Goal: Task Accomplishment & Management: Use online tool/utility

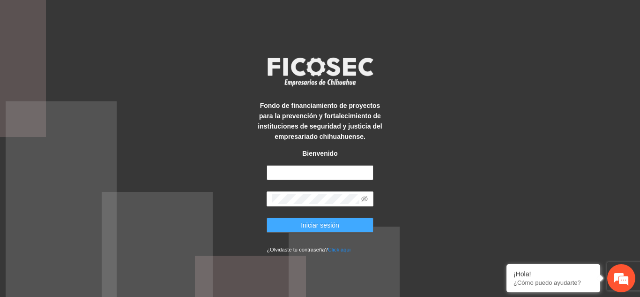
type input "**********"
click at [301, 230] on button "Iniciar sesión" at bounding box center [320, 225] width 107 height 15
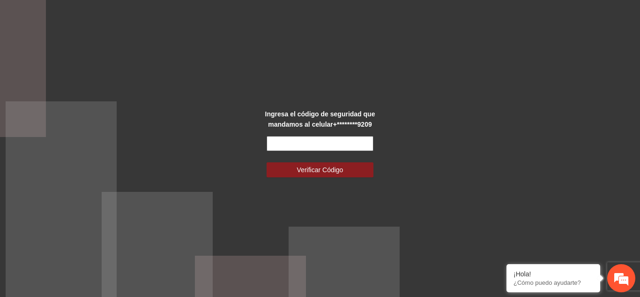
click at [314, 144] on input "text" at bounding box center [320, 143] width 107 height 15
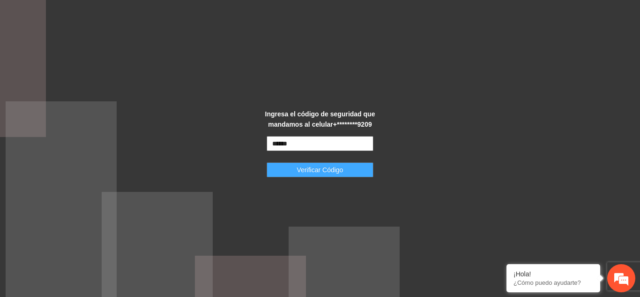
type input "******"
click at [313, 165] on span "Verificar Código" at bounding box center [320, 170] width 46 height 10
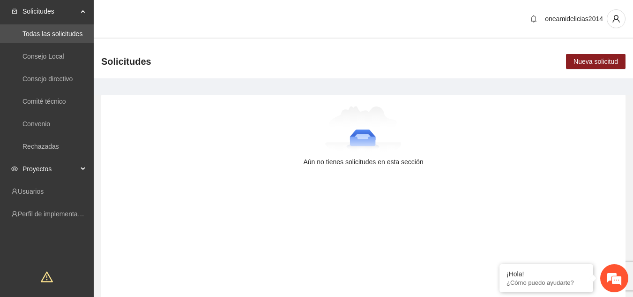
click at [86, 166] on div "Proyectos" at bounding box center [47, 168] width 94 height 19
click at [44, 188] on link "Activos" at bounding box center [33, 192] width 21 height 8
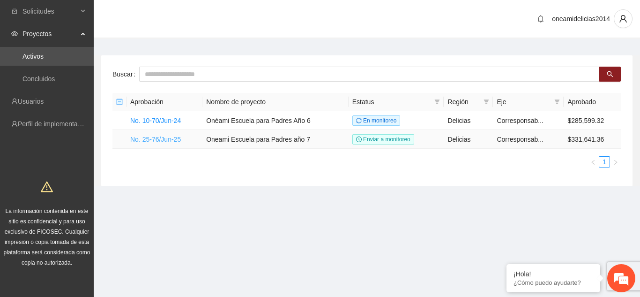
click at [160, 140] on link "No. 25-76/Jun-25" at bounding box center [155, 139] width 51 height 8
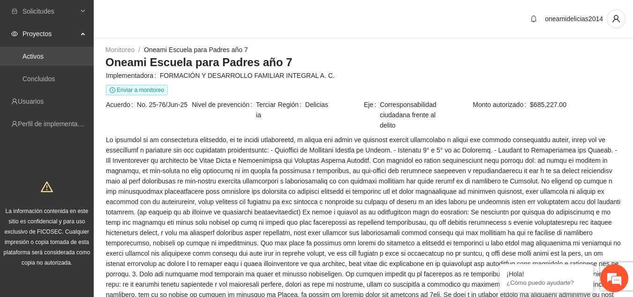
click at [44, 60] on link "Activos" at bounding box center [33, 57] width 21 height 8
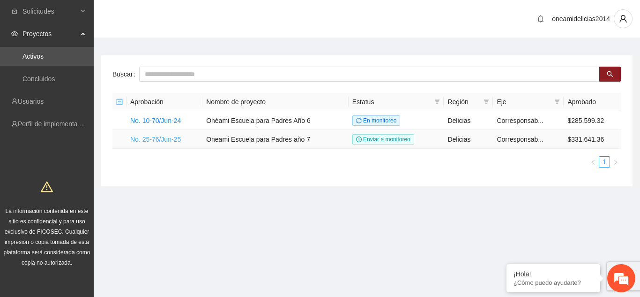
click at [154, 140] on link "No. 25-76/Jun-25" at bounding box center [155, 139] width 51 height 8
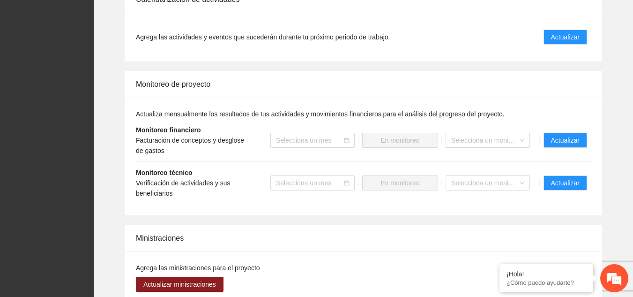
scroll to position [1030, 0]
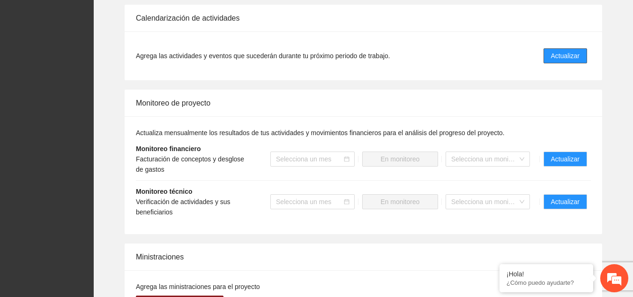
click at [564, 51] on span "Actualizar" at bounding box center [565, 56] width 29 height 10
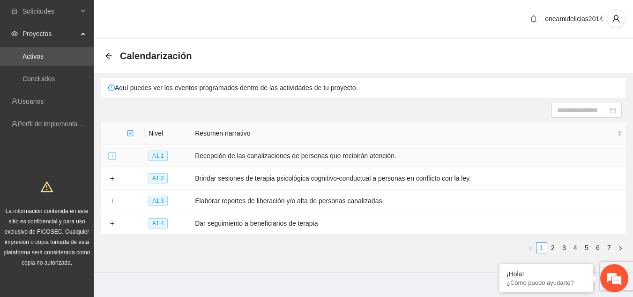
click at [115, 155] on button "Expand row" at bounding box center [112, 156] width 8 height 8
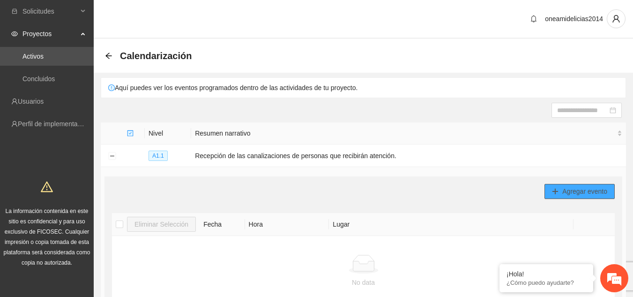
click at [560, 190] on button "Agregar evento" at bounding box center [580, 191] width 70 height 15
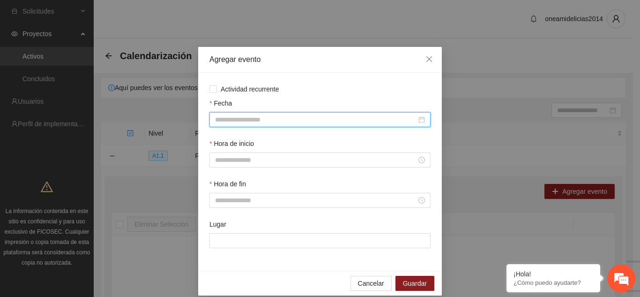
click at [314, 120] on input "Fecha" at bounding box center [316, 119] width 202 height 10
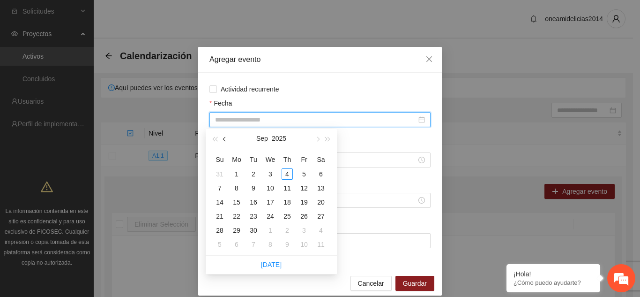
click at [225, 140] on span "button" at bounding box center [225, 139] width 5 height 5
type input "**********"
click at [255, 230] on div "26" at bounding box center [253, 230] width 11 height 11
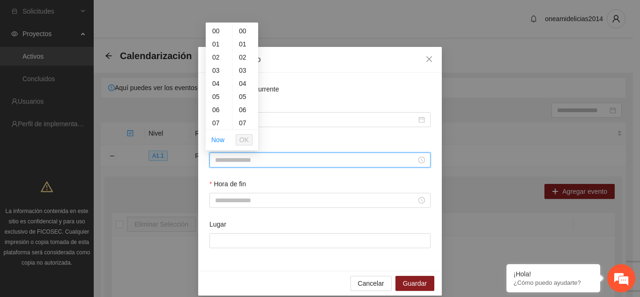
click at [243, 160] on input "Hora de inicio" at bounding box center [316, 160] width 202 height 10
click at [215, 78] on div "15" at bounding box center [219, 77] width 26 height 13
type input "*****"
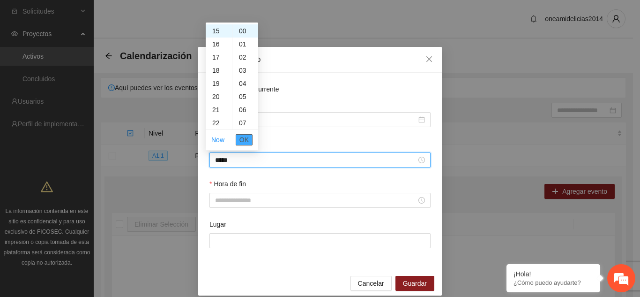
click at [244, 141] on span "OK" at bounding box center [244, 140] width 9 height 10
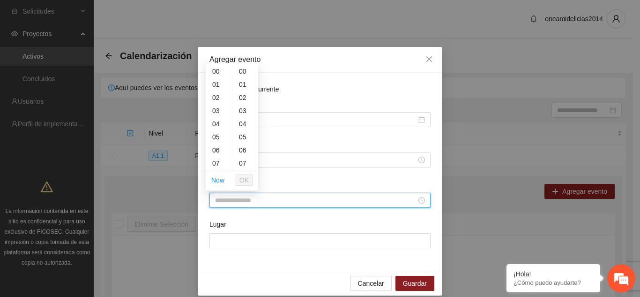
click at [227, 199] on input "Hora de fin" at bounding box center [316, 200] width 202 height 10
click at [217, 110] on div "16" at bounding box center [219, 112] width 26 height 13
type input "*****"
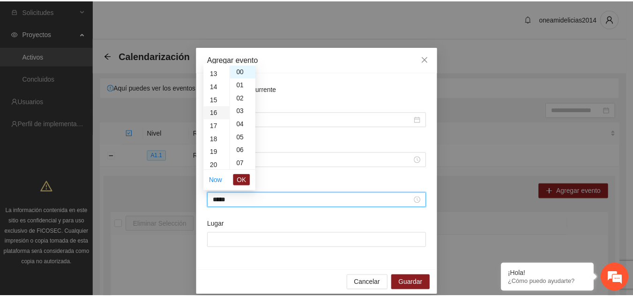
scroll to position [210, 0]
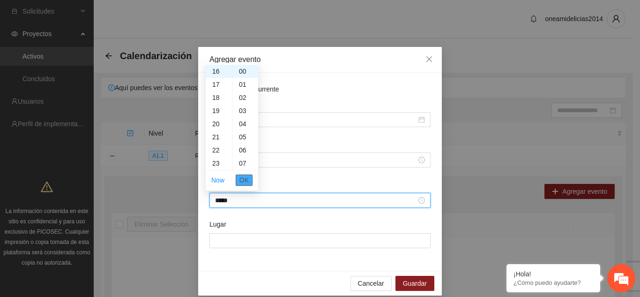
click at [245, 177] on span "OK" at bounding box center [244, 180] width 9 height 10
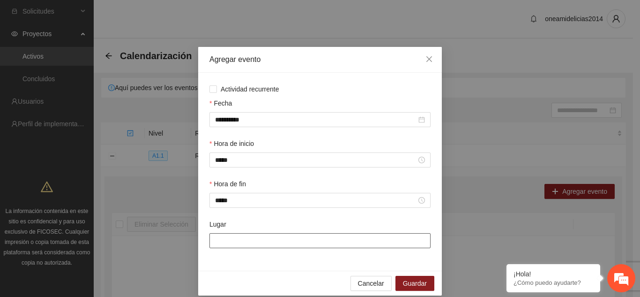
click at [240, 239] on input "Lugar" at bounding box center [320, 240] width 221 height 15
type input "**********"
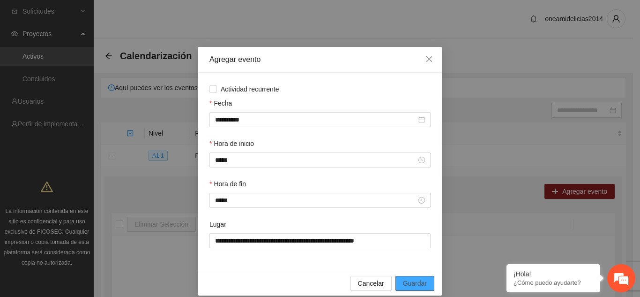
click at [410, 280] on span "Guardar" at bounding box center [415, 283] width 24 height 10
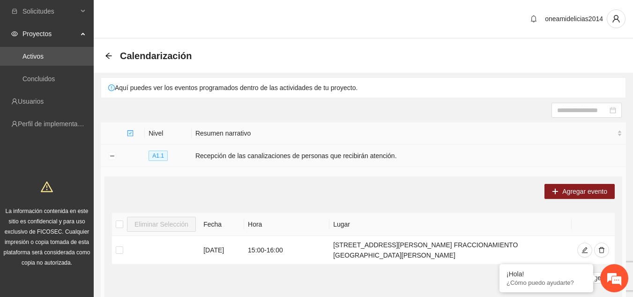
click at [153, 155] on span "A1.1" at bounding box center [158, 155] width 19 height 10
click at [561, 186] on button "Agregar evento" at bounding box center [580, 191] width 70 height 15
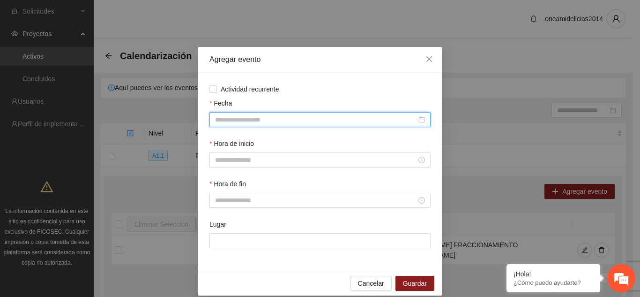
click at [327, 121] on input "Fecha" at bounding box center [316, 119] width 202 height 10
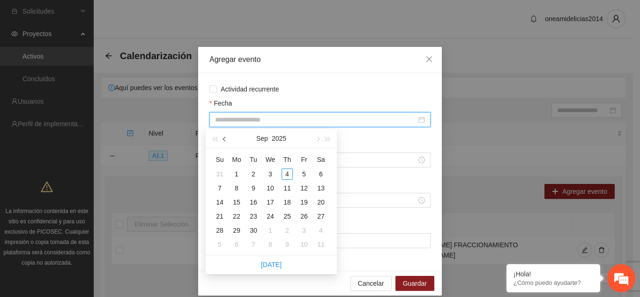
click at [227, 139] on span "button" at bounding box center [225, 139] width 5 height 5
click at [314, 137] on button "button" at bounding box center [317, 138] width 10 height 19
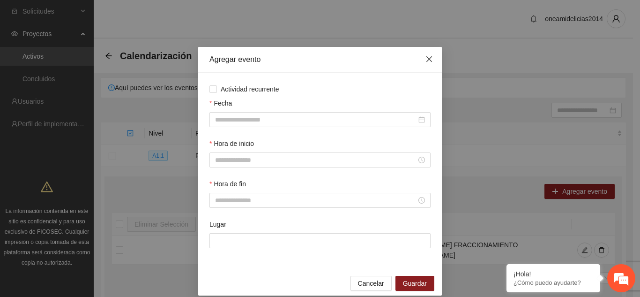
click at [426, 57] on icon "close" at bounding box center [430, 59] width 8 height 8
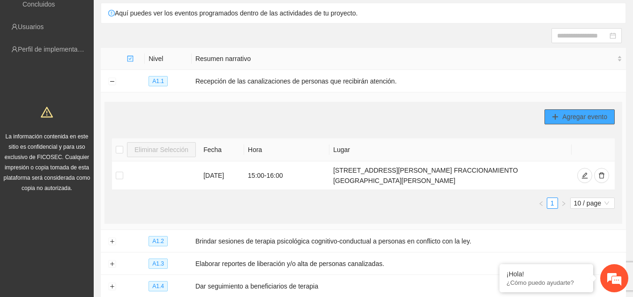
scroll to position [75, 0]
click at [112, 79] on button "Collapse row" at bounding box center [112, 81] width 8 height 8
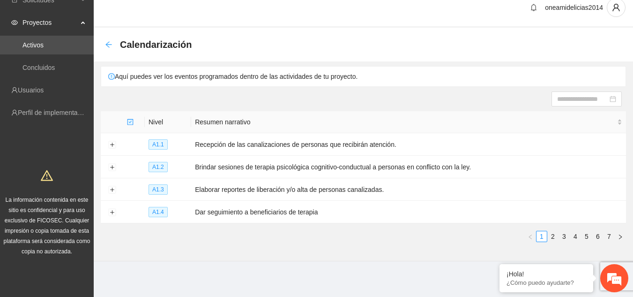
click at [105, 43] on icon "arrow-left" at bounding box center [109, 45] width 8 height 8
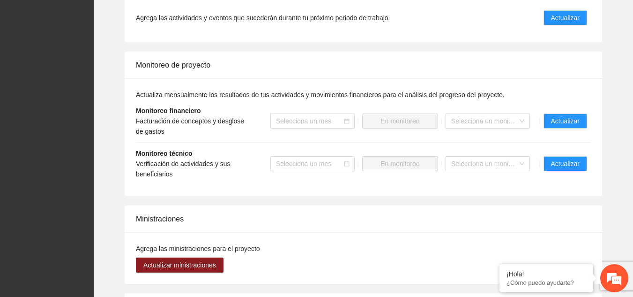
scroll to position [1105, 0]
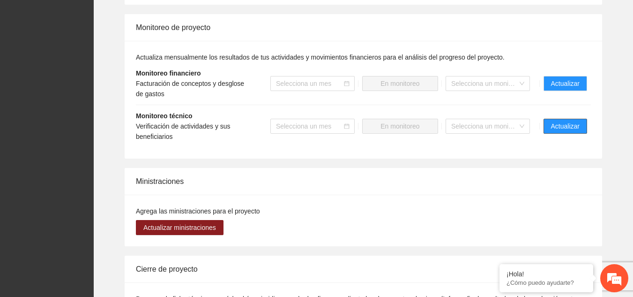
click at [566, 121] on span "Actualizar" at bounding box center [565, 126] width 29 height 10
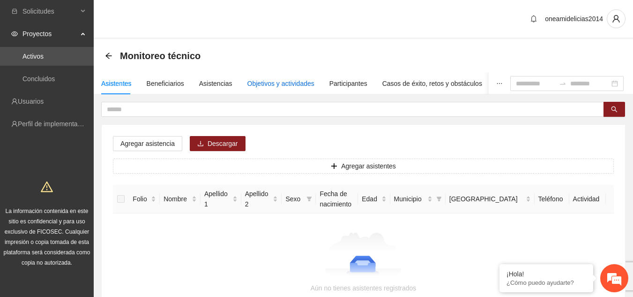
click at [261, 84] on div "Objetivos y actividades" at bounding box center [281, 83] width 67 height 10
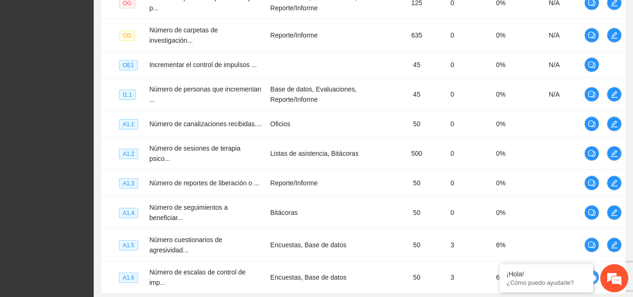
scroll to position [281, 0]
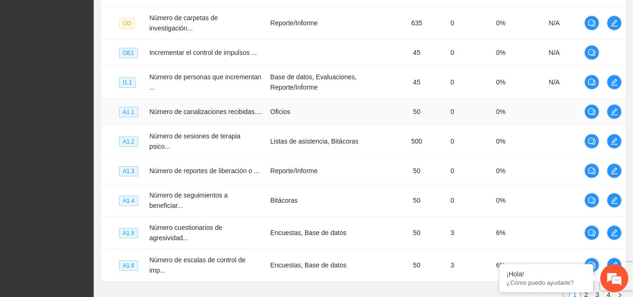
click at [128, 107] on span "A1.1" at bounding box center [128, 112] width 19 height 10
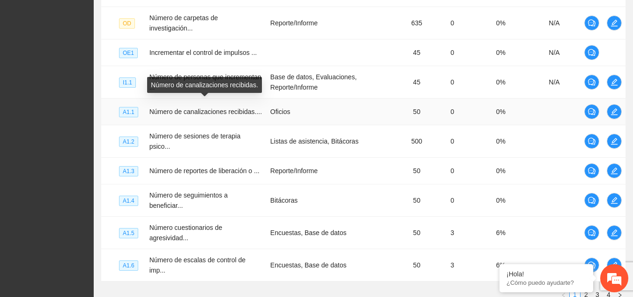
click at [169, 108] on span "Número de canalizaciones recibidas...." at bounding box center [206, 112] width 113 height 8
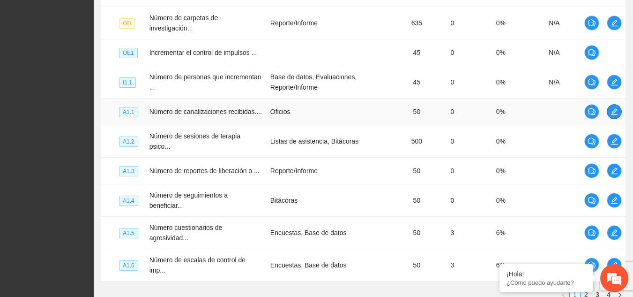
click at [615, 108] on icon "edit" at bounding box center [615, 112] width 8 height 8
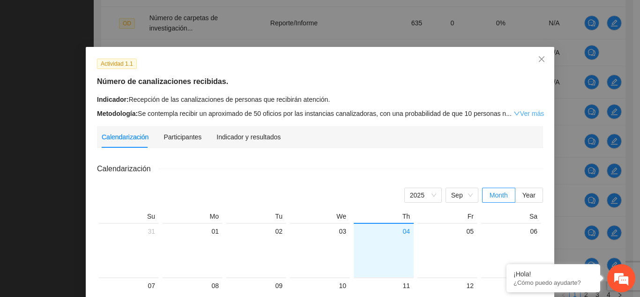
click at [526, 111] on link "Ver más" at bounding box center [529, 114] width 30 height 8
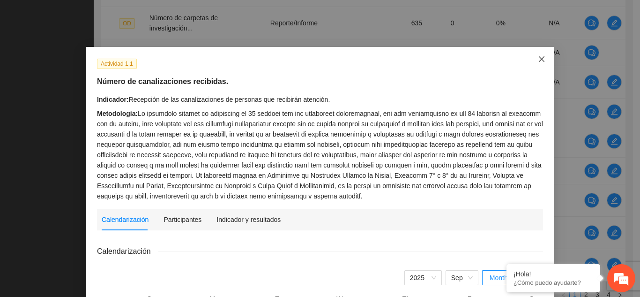
click at [540, 58] on icon "close" at bounding box center [542, 59] width 6 height 6
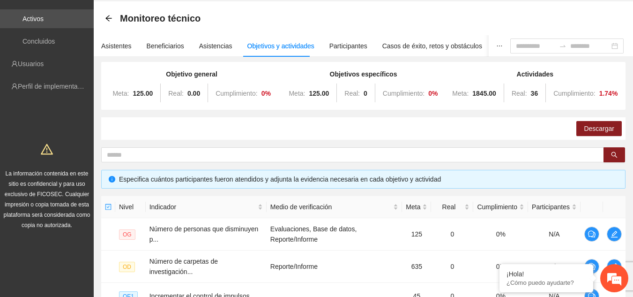
scroll to position [0, 0]
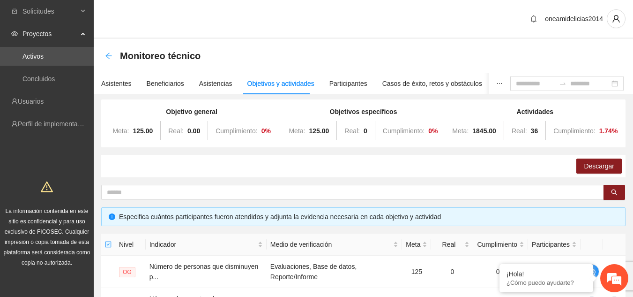
click at [106, 55] on icon "arrow-left" at bounding box center [109, 56] width 8 height 8
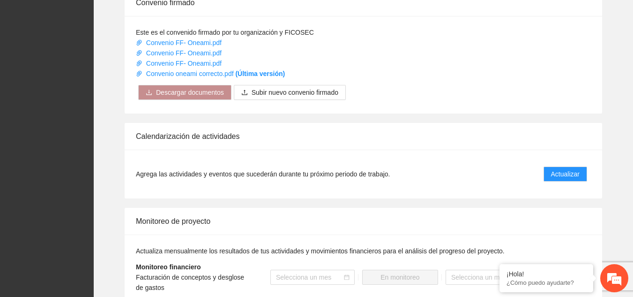
scroll to position [943, 0]
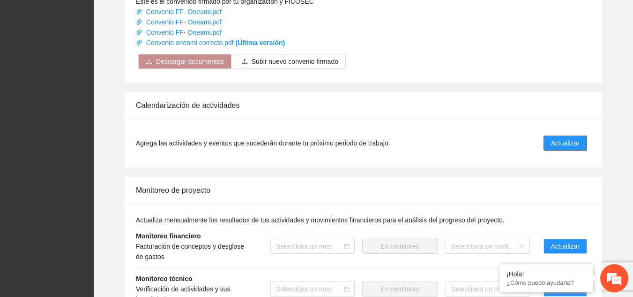
click at [547, 135] on button "Actualizar" at bounding box center [566, 142] width 44 height 15
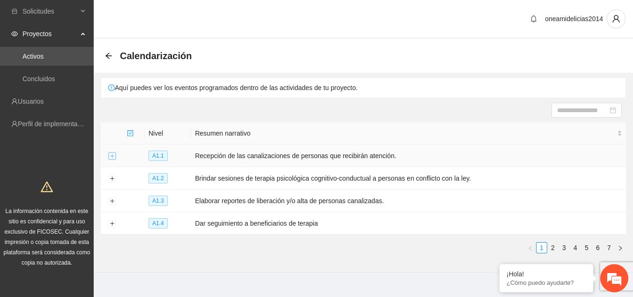
click at [111, 156] on button "Expand row" at bounding box center [112, 156] width 8 height 8
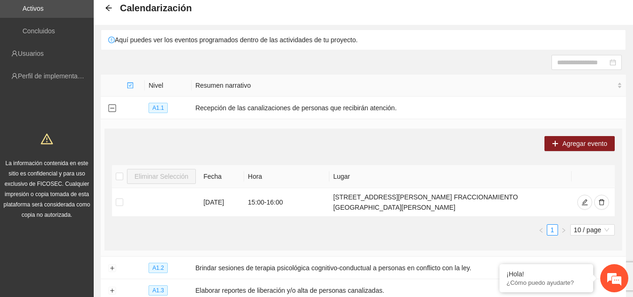
scroll to position [56, 0]
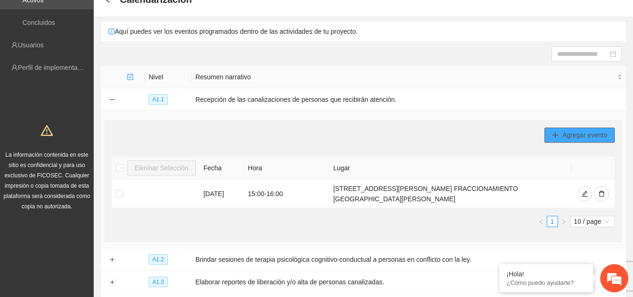
click at [572, 135] on span "Agregar evento" at bounding box center [585, 135] width 45 height 10
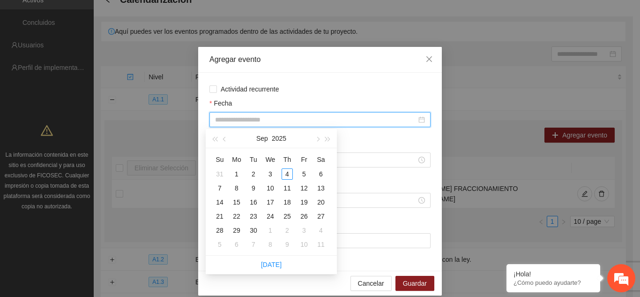
click at [338, 122] on input "Fecha" at bounding box center [316, 119] width 202 height 10
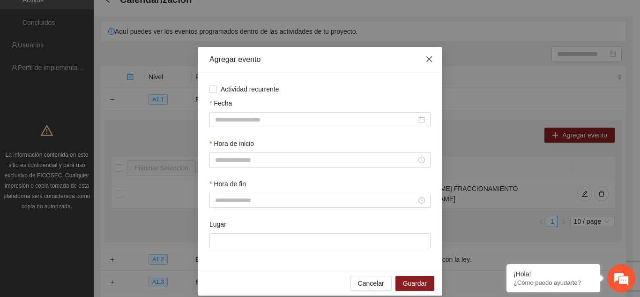
click at [429, 60] on icon "close" at bounding box center [430, 59] width 8 height 8
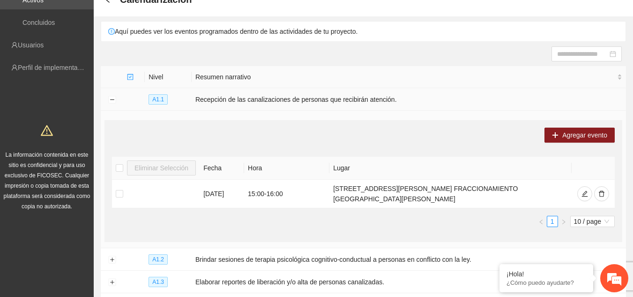
click at [406, 92] on td "Recepción de las canalizaciones de personas que recibirán atención." at bounding box center [409, 99] width 435 height 23
